Goal: Task Accomplishment & Management: Manage account settings

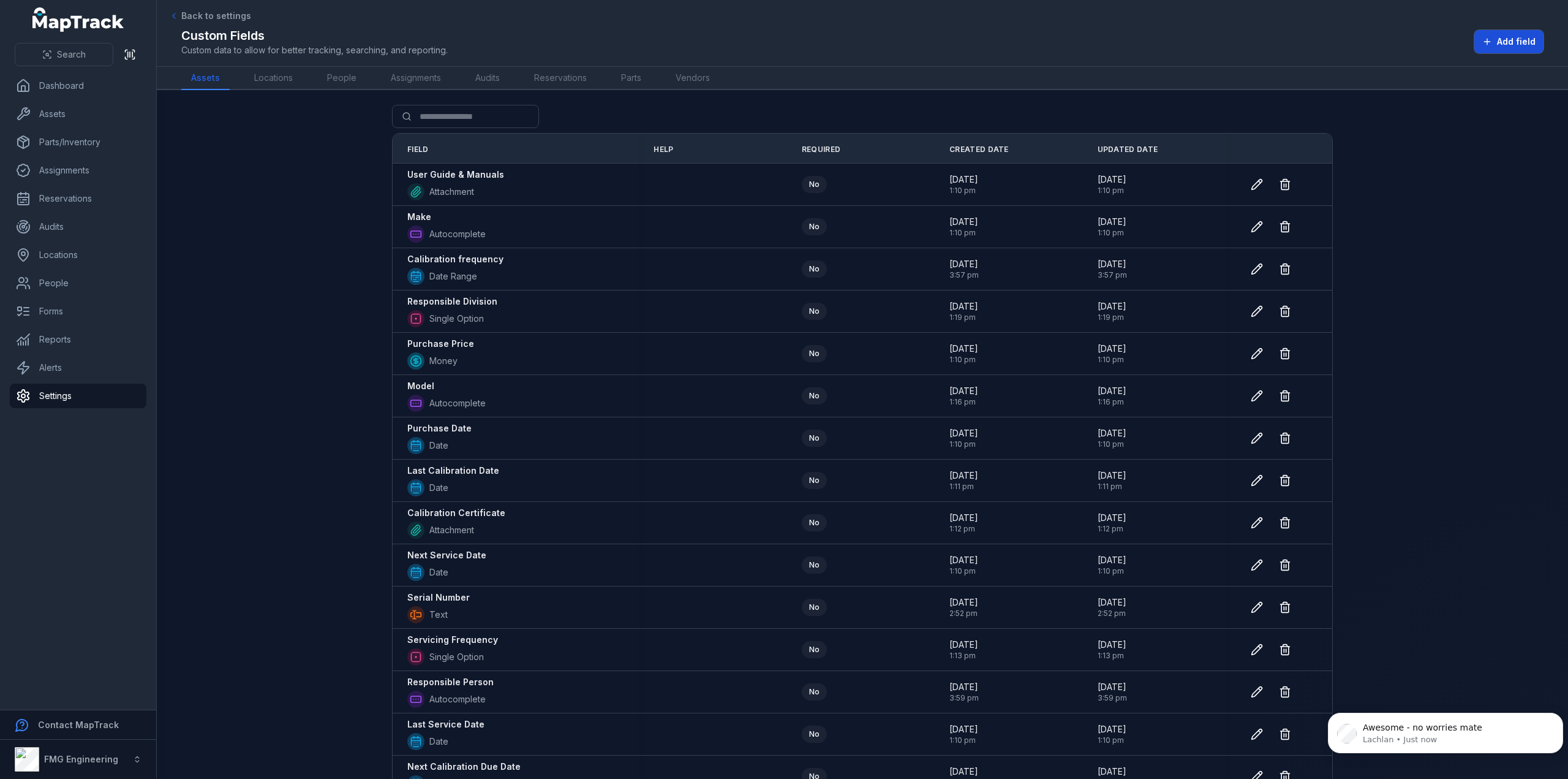
click at [1502, 50] on button "Add field" at bounding box center [1509, 41] width 69 height 23
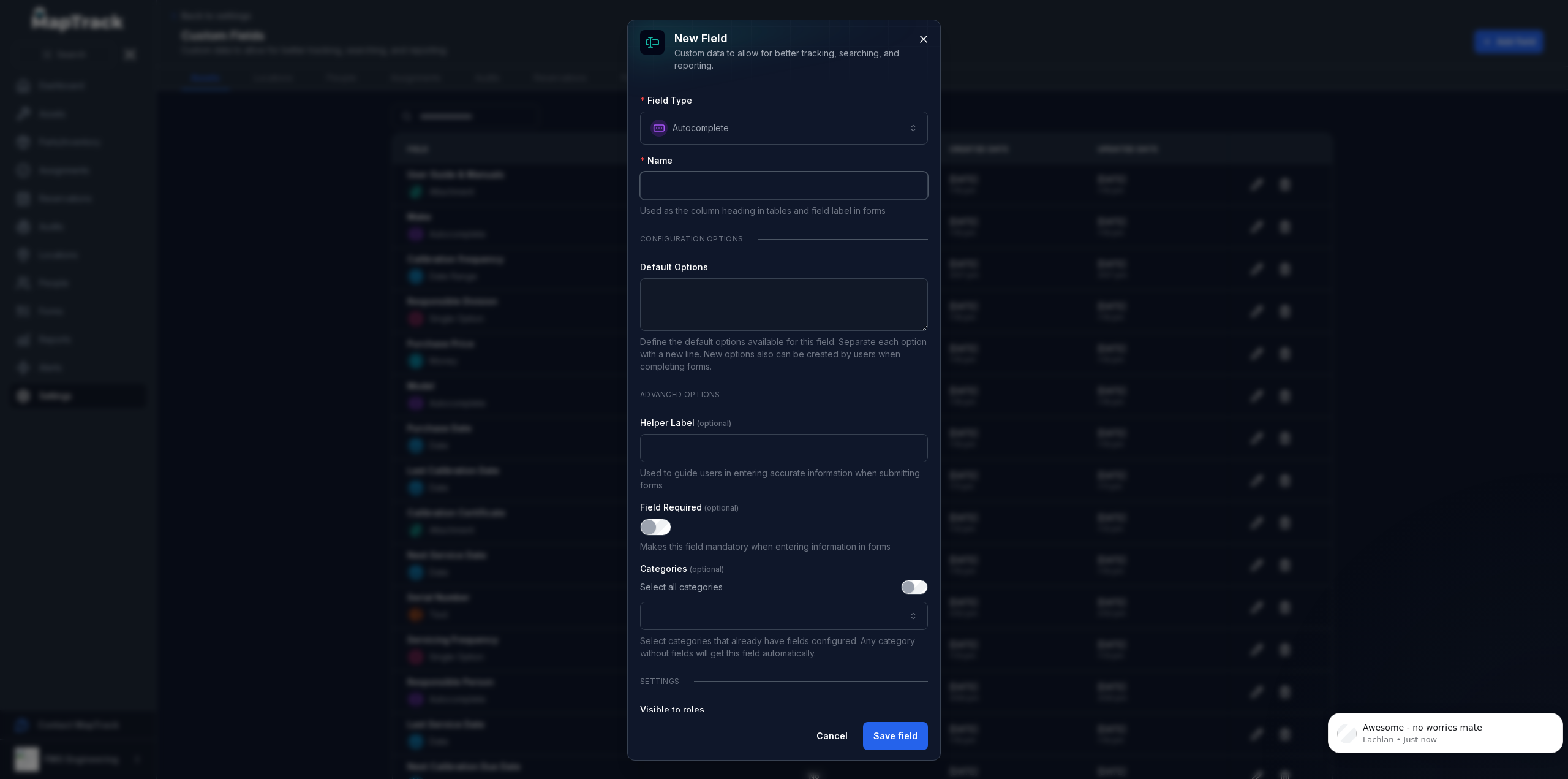
click at [752, 195] on input ":rb1:-form-item-label" at bounding box center [784, 185] width 288 height 28
type input "**********"
click at [779, 157] on div "Name" at bounding box center [784, 161] width 288 height 13
drag, startPoint x: 779, startPoint y: 157, endPoint x: 766, endPoint y: 157, distance: 13.0
click at [766, 157] on div "Name" at bounding box center [784, 161] width 288 height 13
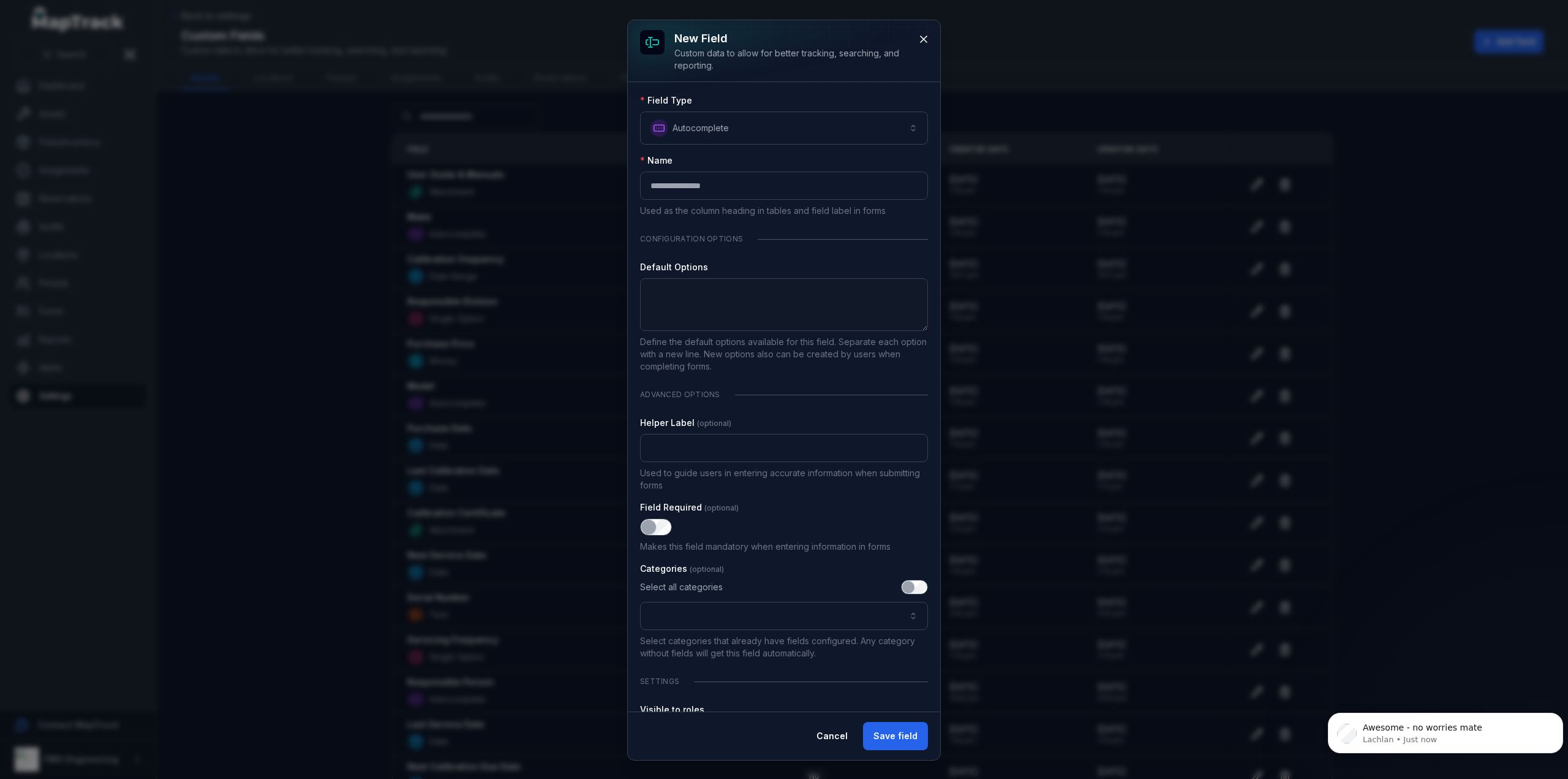
drag, startPoint x: 760, startPoint y: 226, endPoint x: 751, endPoint y: 227, distance: 9.1
click at [751, 227] on div "Configuration Options" at bounding box center [784, 239] width 288 height 24
drag, startPoint x: 799, startPoint y: 225, endPoint x: 762, endPoint y: 226, distance: 37.0
click at [798, 227] on div "Configuration Options" at bounding box center [784, 239] width 288 height 24
click at [683, 227] on div "Configuration Options" at bounding box center [784, 239] width 288 height 24
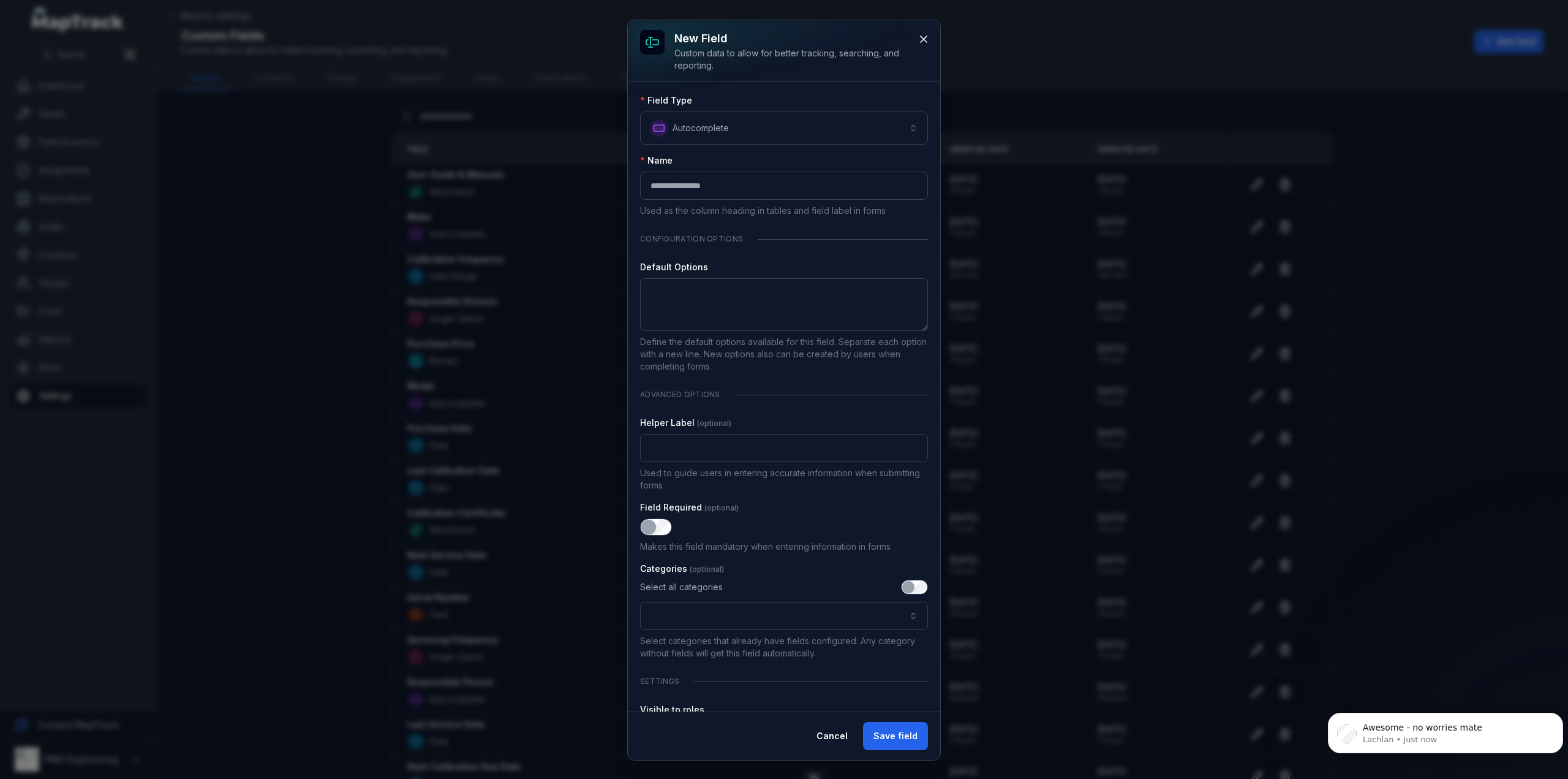
click at [825, 223] on div "**********" at bounding box center [784, 436] width 288 height 684
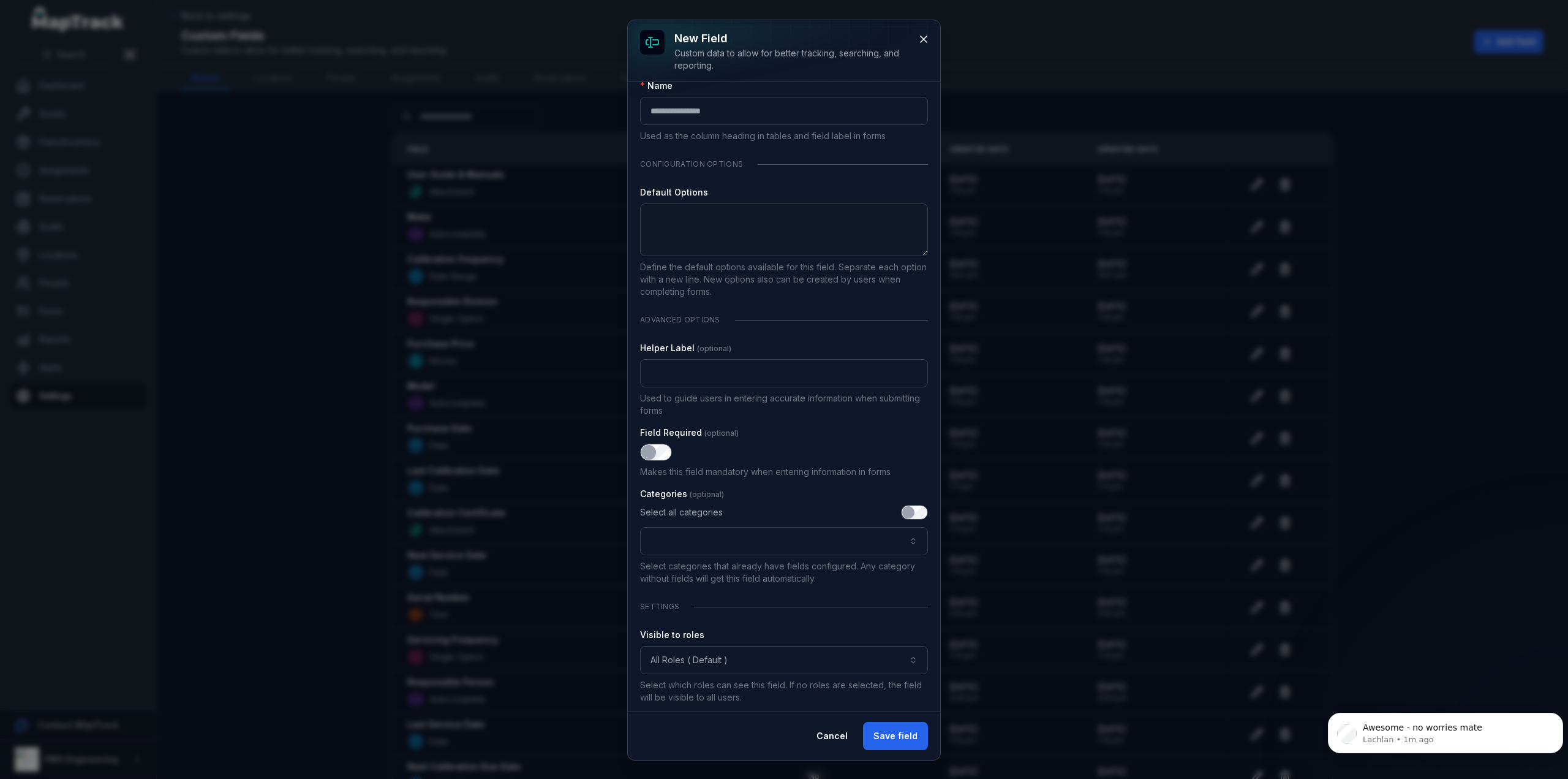
scroll to position [76, 0]
click at [785, 224] on textarea ":rb2:-form-item-label" at bounding box center [784, 229] width 288 height 52
type textarea "*"
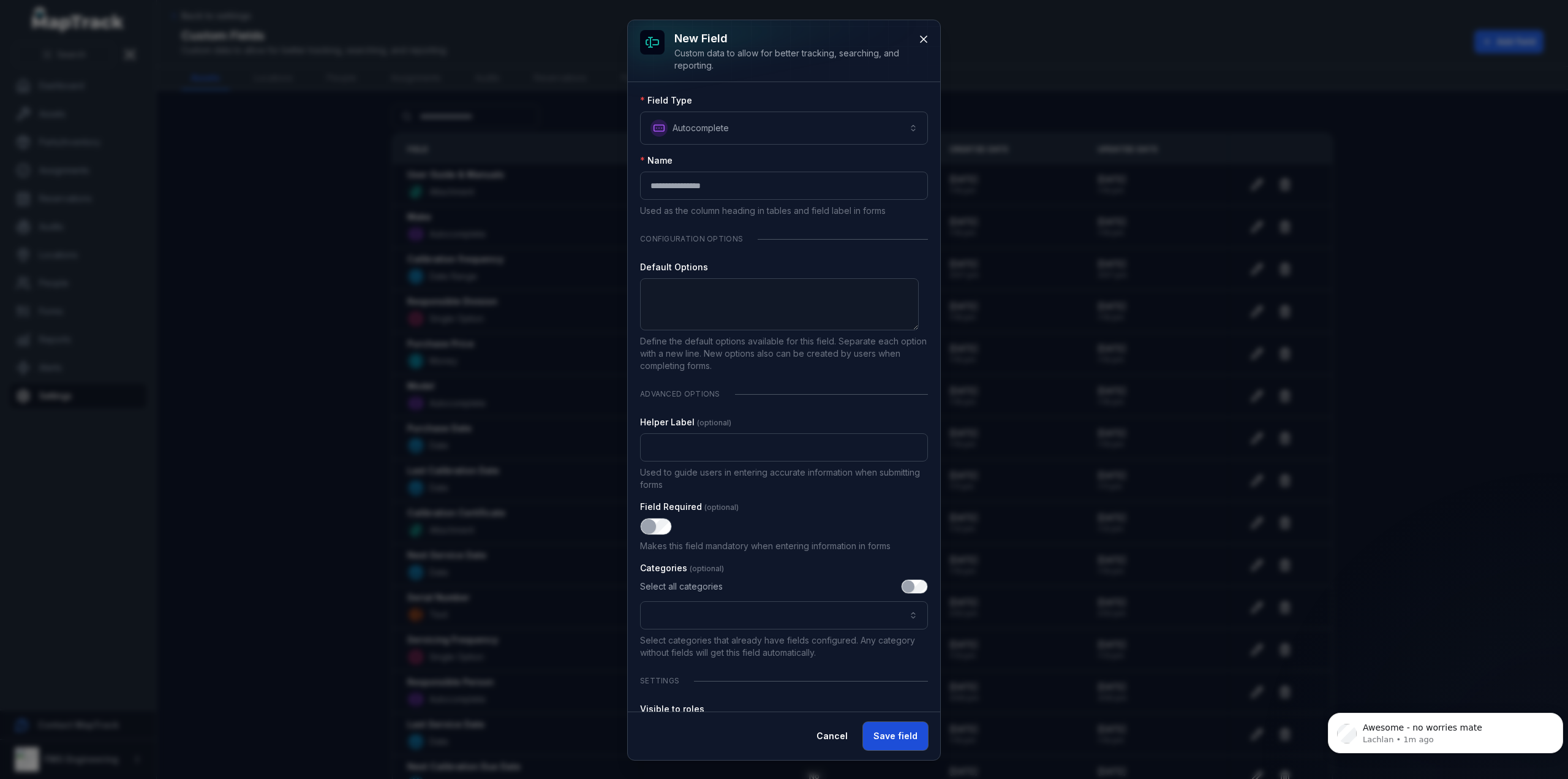
click at [892, 730] on button "Save field" at bounding box center [896, 736] width 65 height 28
